Goal: Obtain resource: Download file/media

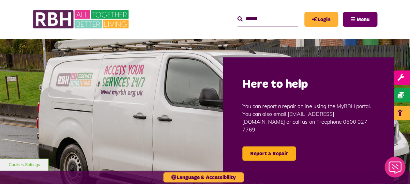
click at [361, 21] on span "Menu" at bounding box center [362, 19] width 13 height 5
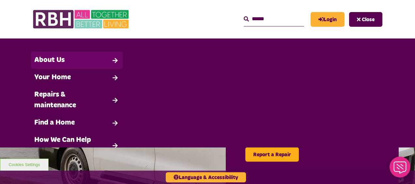
click at [53, 61] on link "About Us" at bounding box center [77, 60] width 92 height 17
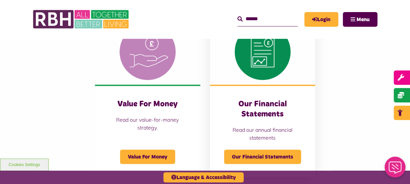
scroll to position [685, 0]
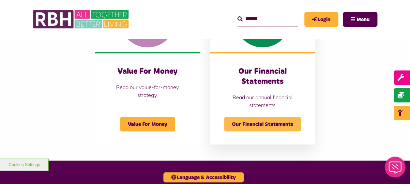
click at [259, 128] on span "Our Financial Statements" at bounding box center [262, 124] width 77 height 14
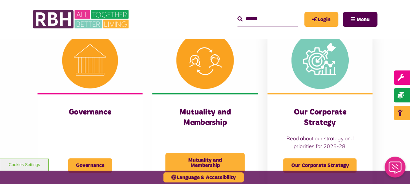
scroll to position [326, 0]
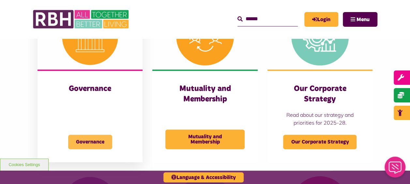
click at [82, 140] on span "Governance" at bounding box center [90, 142] width 44 height 14
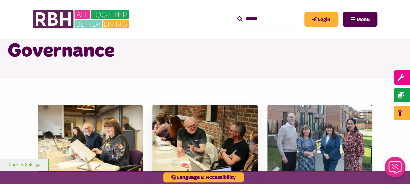
scroll to position [98, 0]
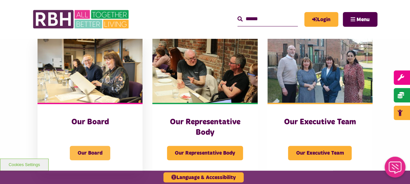
click at [89, 151] on span "Our Board" at bounding box center [90, 153] width 40 height 14
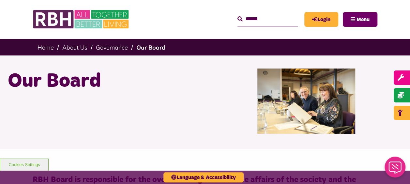
click at [353, 22] on button "Menu" at bounding box center [360, 19] width 35 height 15
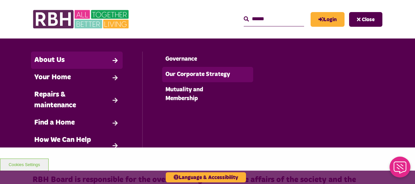
click at [195, 75] on link "Our Corporate Strategy" at bounding box center [207, 74] width 91 height 15
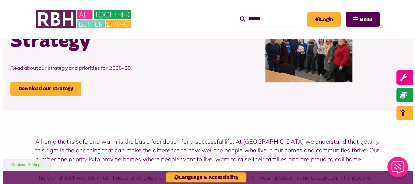
scroll to position [98, 0]
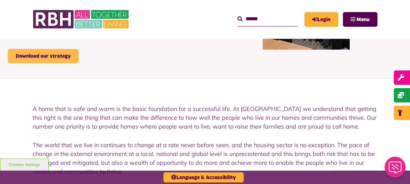
click at [39, 61] on link "Download our strategy" at bounding box center [43, 56] width 71 height 14
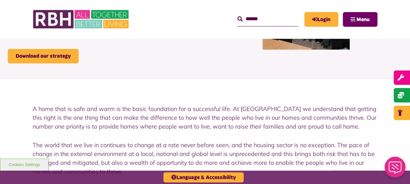
click at [352, 19] on button "Menu" at bounding box center [360, 19] width 35 height 15
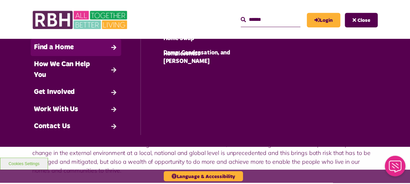
scroll to position [77, 0]
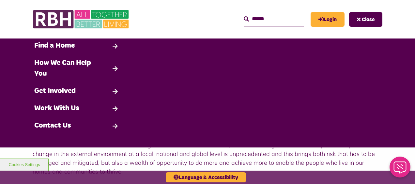
click at [366, 21] on span "Close" at bounding box center [368, 19] width 13 height 5
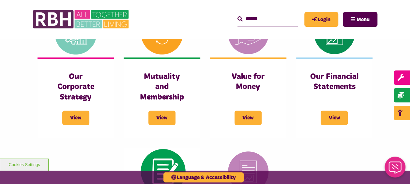
scroll to position [326, 0]
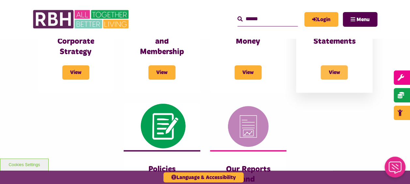
click at [339, 72] on span "View" at bounding box center [333, 72] width 27 height 14
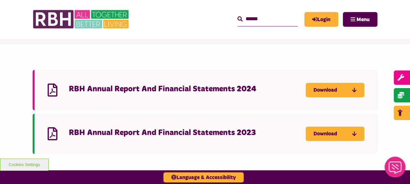
scroll to position [65, 0]
click at [331, 90] on link "Download" at bounding box center [334, 90] width 59 height 14
